Goal: Task Accomplishment & Management: Use online tool/utility

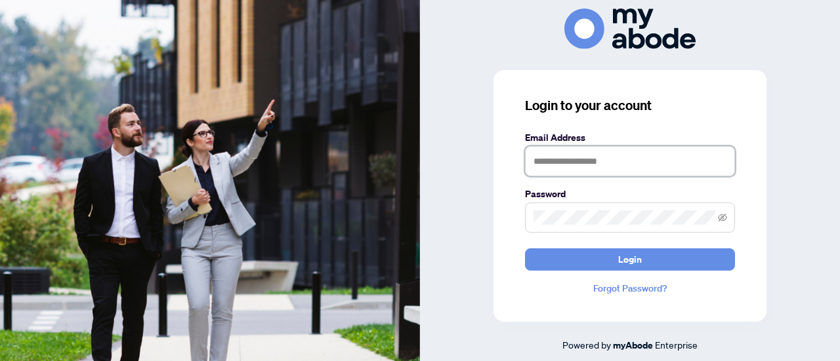
click at [579, 154] on input "text" at bounding box center [630, 161] width 210 height 30
type input "**********"
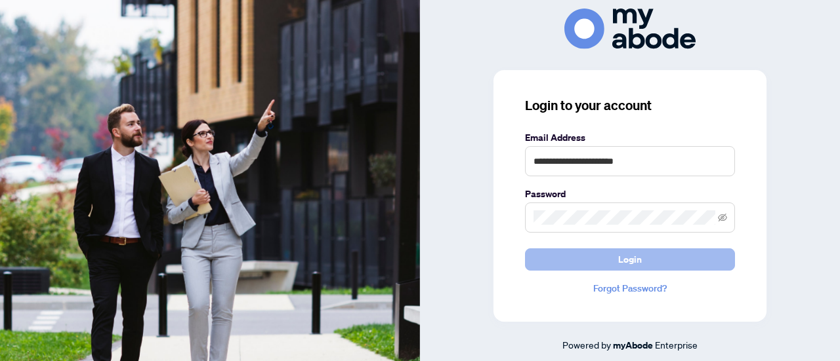
click at [658, 262] on button "Login" at bounding box center [630, 260] width 210 height 22
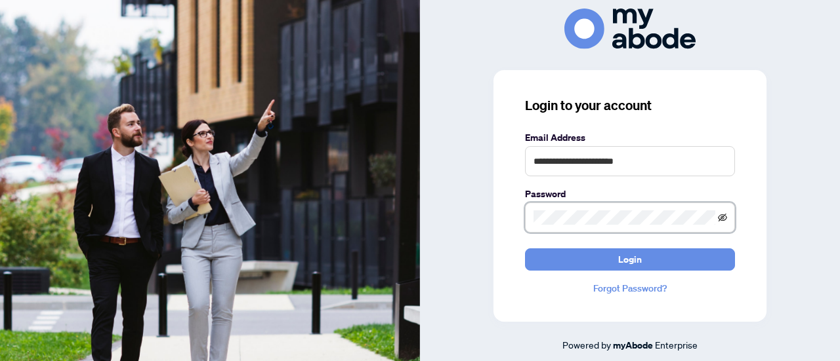
click at [726, 216] on icon "eye-invisible" at bounding box center [722, 217] width 9 height 9
click at [482, 215] on div "**********" at bounding box center [630, 181] width 420 height 344
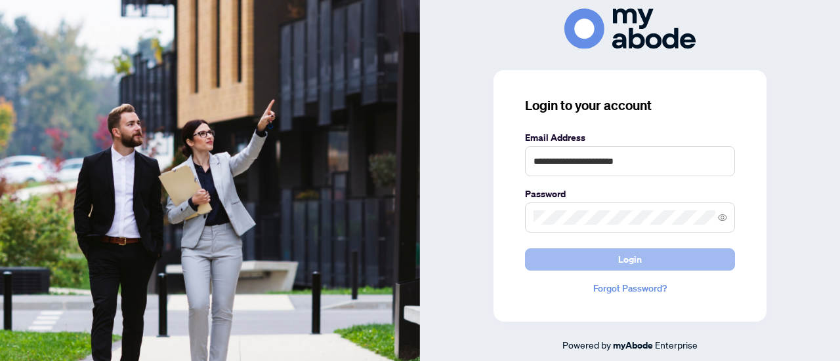
click at [655, 259] on button "Login" at bounding box center [630, 260] width 210 height 22
click at [644, 255] on button "Login" at bounding box center [630, 260] width 210 height 22
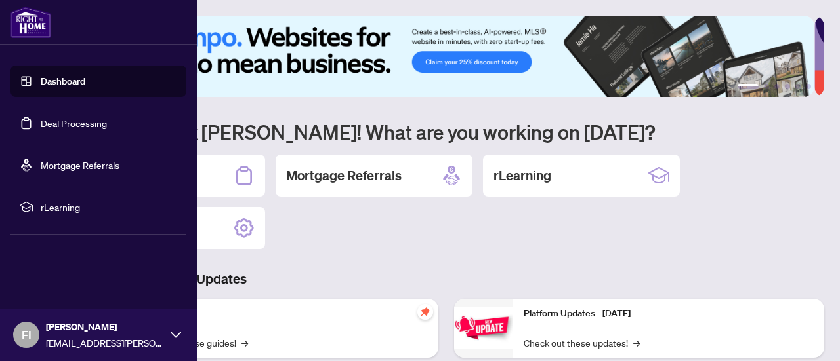
click at [41, 123] on link "Deal Processing" at bounding box center [74, 123] width 66 height 12
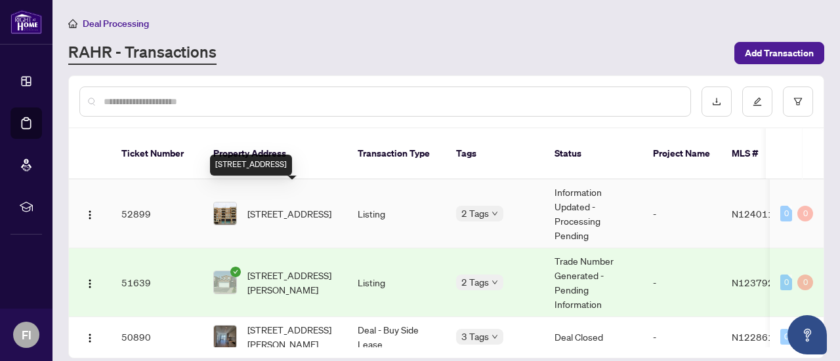
click at [272, 207] on span "[STREET_ADDRESS]" at bounding box center [289, 214] width 84 height 14
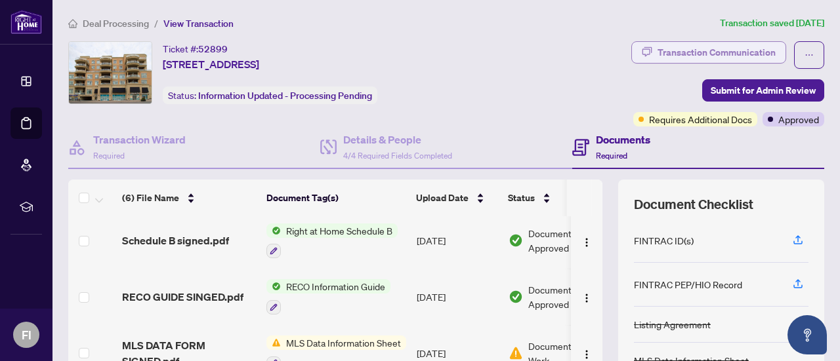
click at [715, 47] on div "Transaction Communication" at bounding box center [716, 52] width 118 height 21
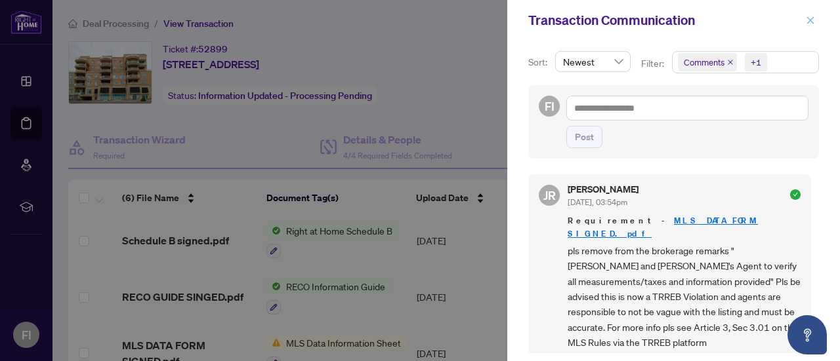
click at [812, 19] on icon "close" at bounding box center [810, 20] width 9 height 9
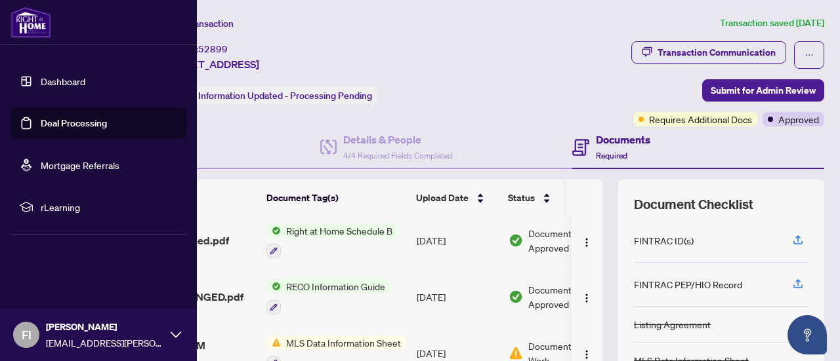
click at [68, 125] on link "Deal Processing" at bounding box center [74, 123] width 66 height 12
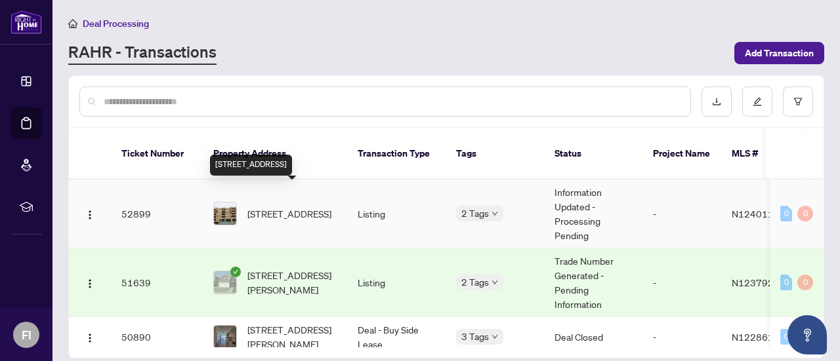
click at [276, 207] on span "[STREET_ADDRESS]" at bounding box center [289, 214] width 84 height 14
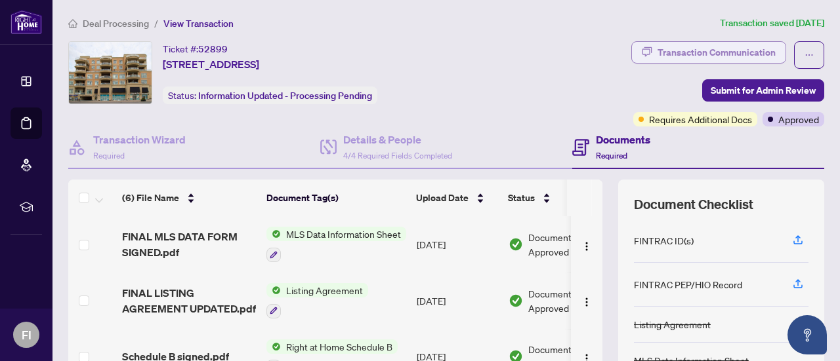
click at [709, 44] on div "Transaction Communication" at bounding box center [716, 52] width 118 height 21
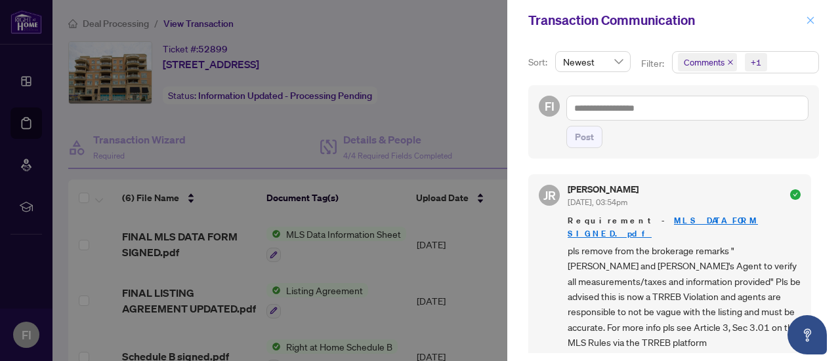
click at [814, 19] on icon "close" at bounding box center [810, 20] width 9 height 9
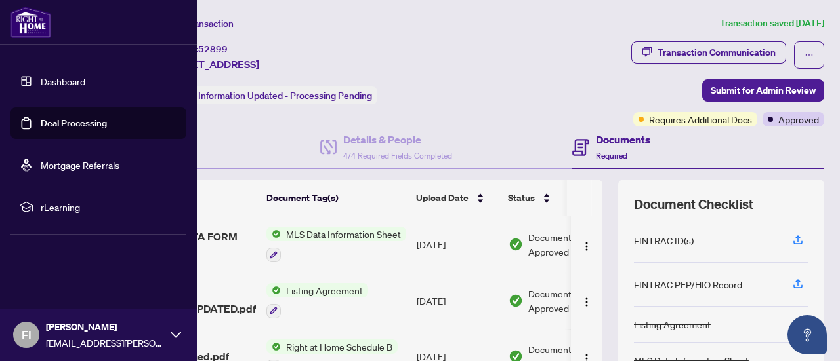
click at [60, 128] on link "Deal Processing" at bounding box center [74, 123] width 66 height 12
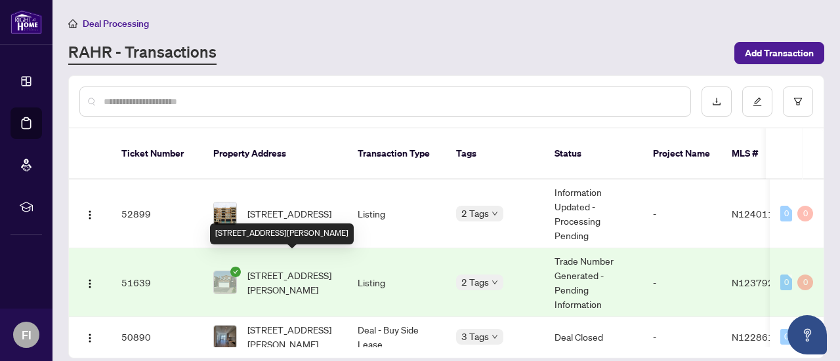
click at [295, 268] on span "[STREET_ADDRESS][PERSON_NAME]" at bounding box center [291, 282] width 89 height 29
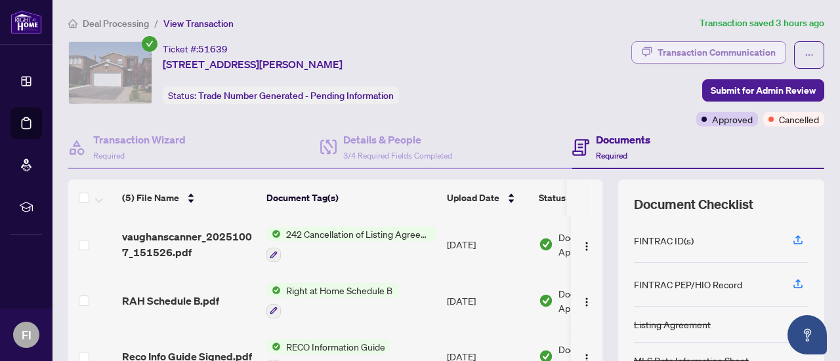
click at [719, 52] on div "Transaction Communication" at bounding box center [716, 52] width 118 height 21
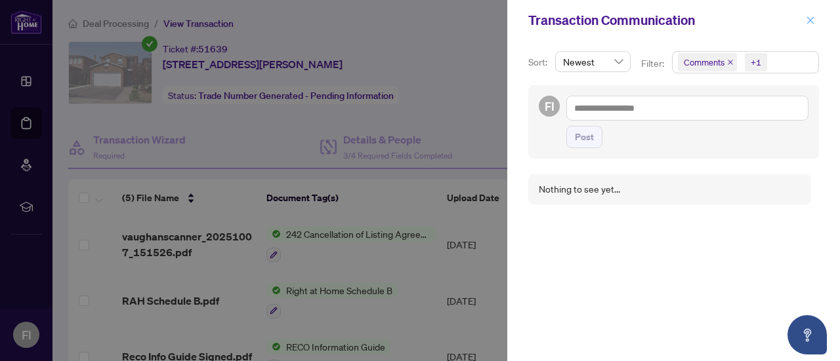
click at [810, 16] on icon "close" at bounding box center [810, 20] width 9 height 9
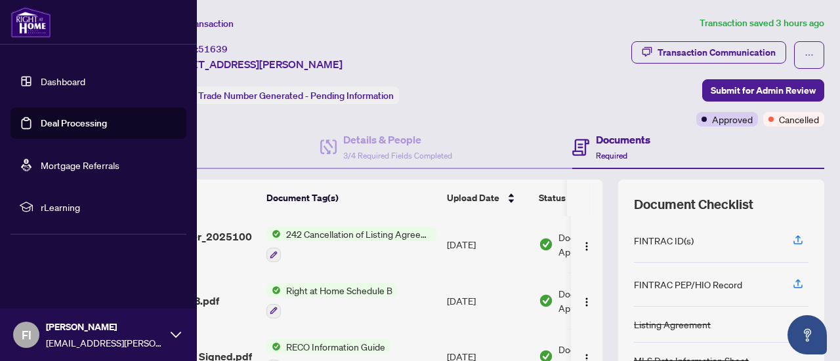
click at [72, 125] on link "Deal Processing" at bounding box center [74, 123] width 66 height 12
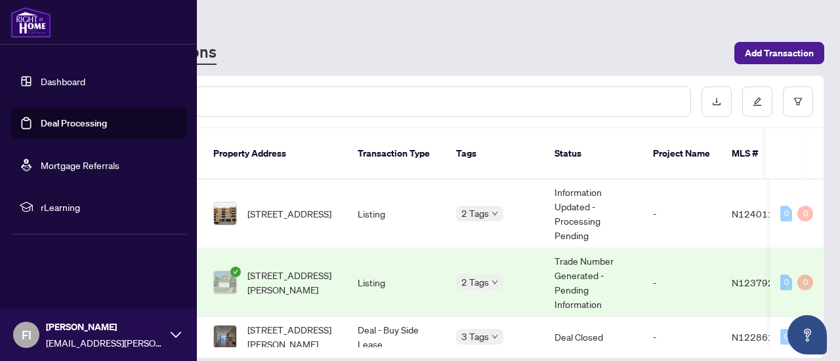
click at [41, 129] on link "Deal Processing" at bounding box center [74, 123] width 66 height 12
